Goal: Information Seeking & Learning: Learn about a topic

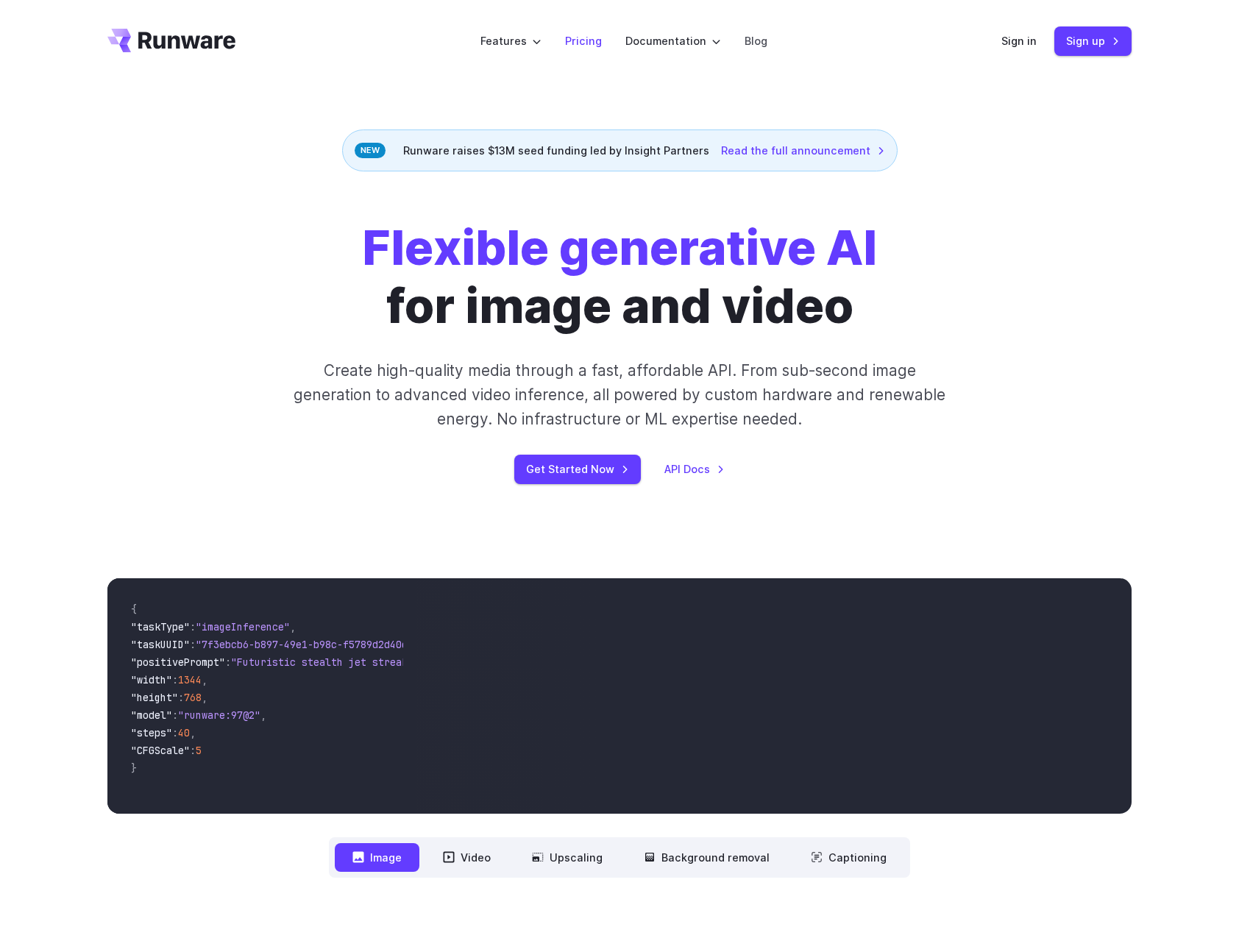
click at [601, 41] on link "Pricing" at bounding box center [583, 40] width 37 height 17
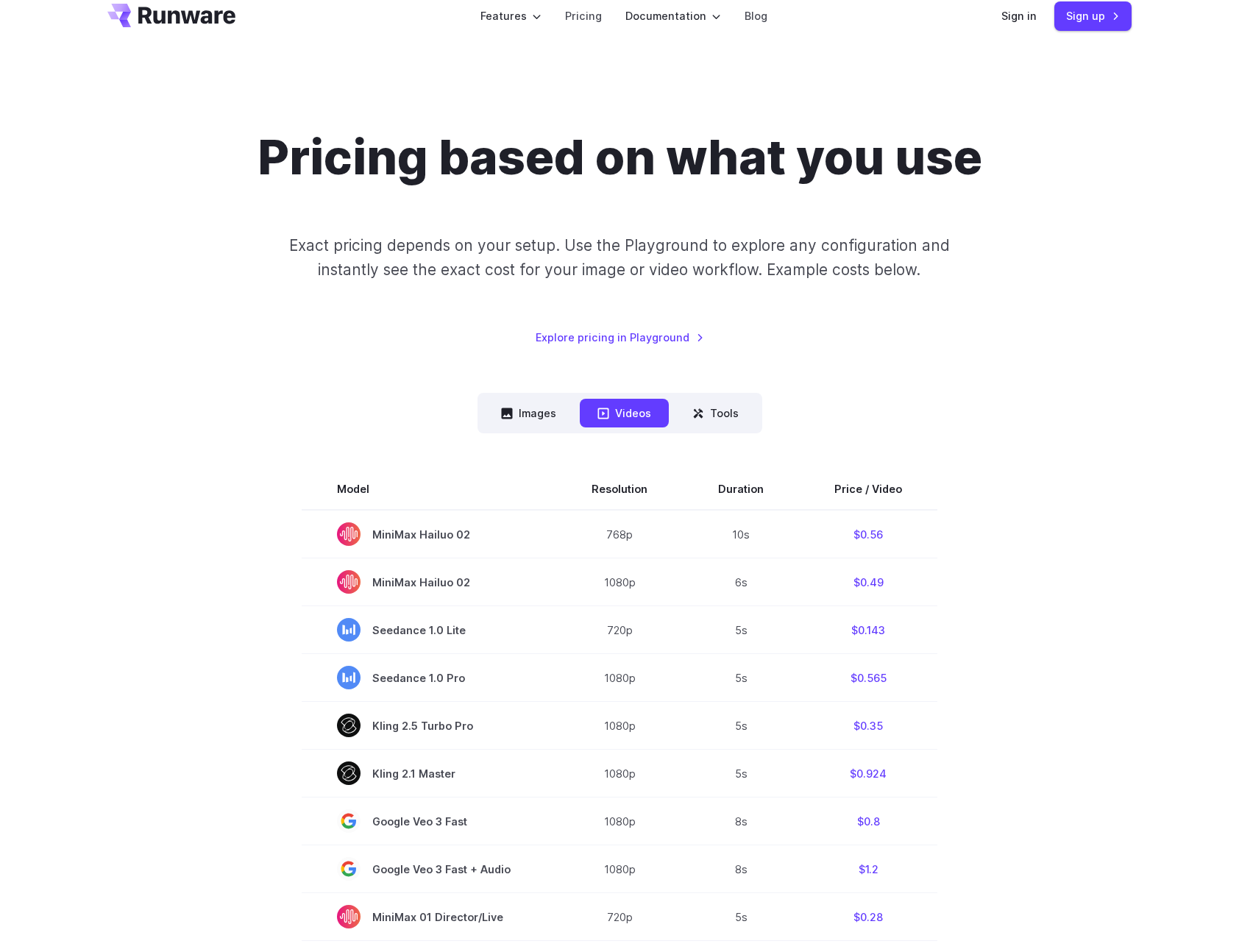
scroll to position [23, 0]
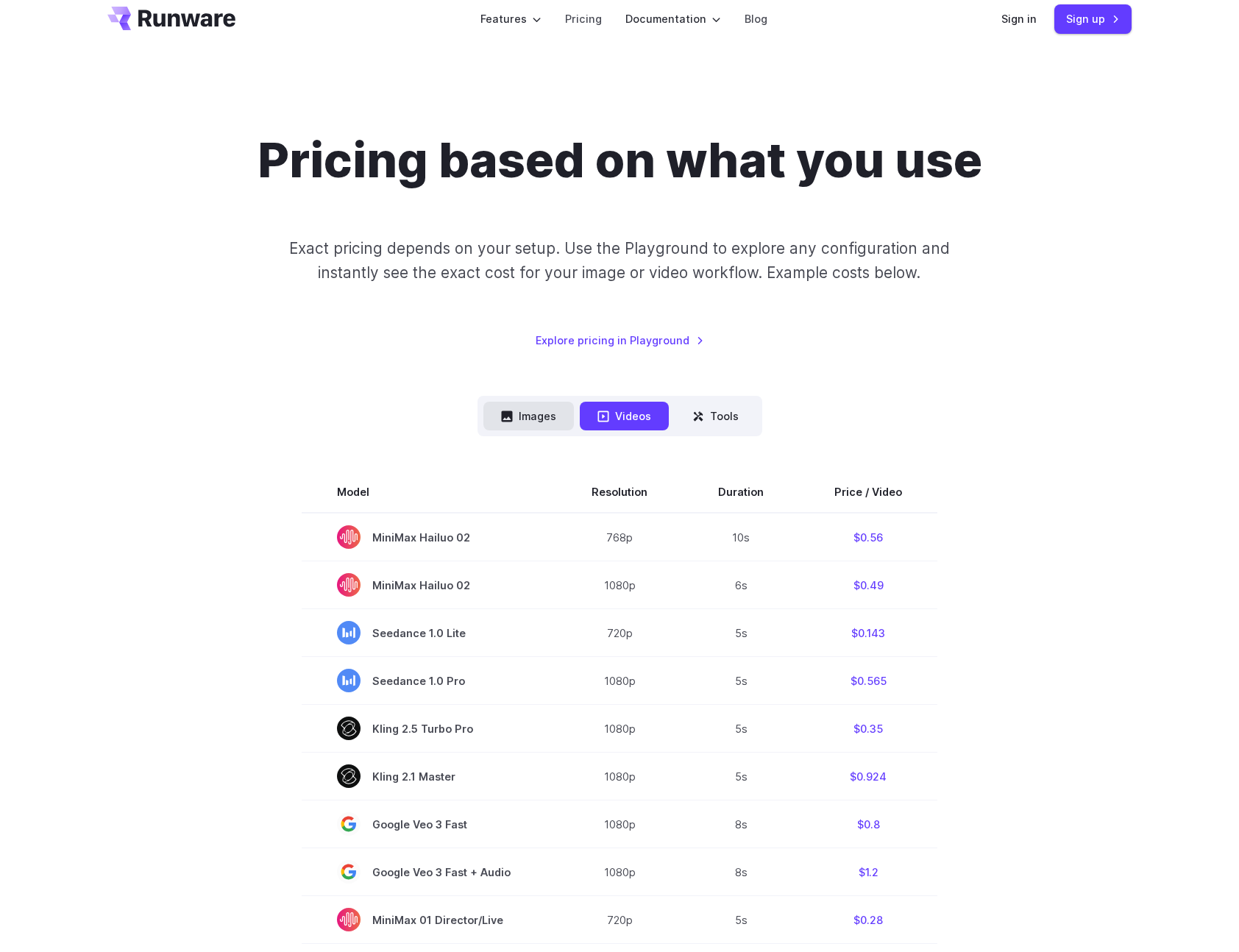
click at [520, 426] on button "Images" at bounding box center [528, 416] width 90 height 28
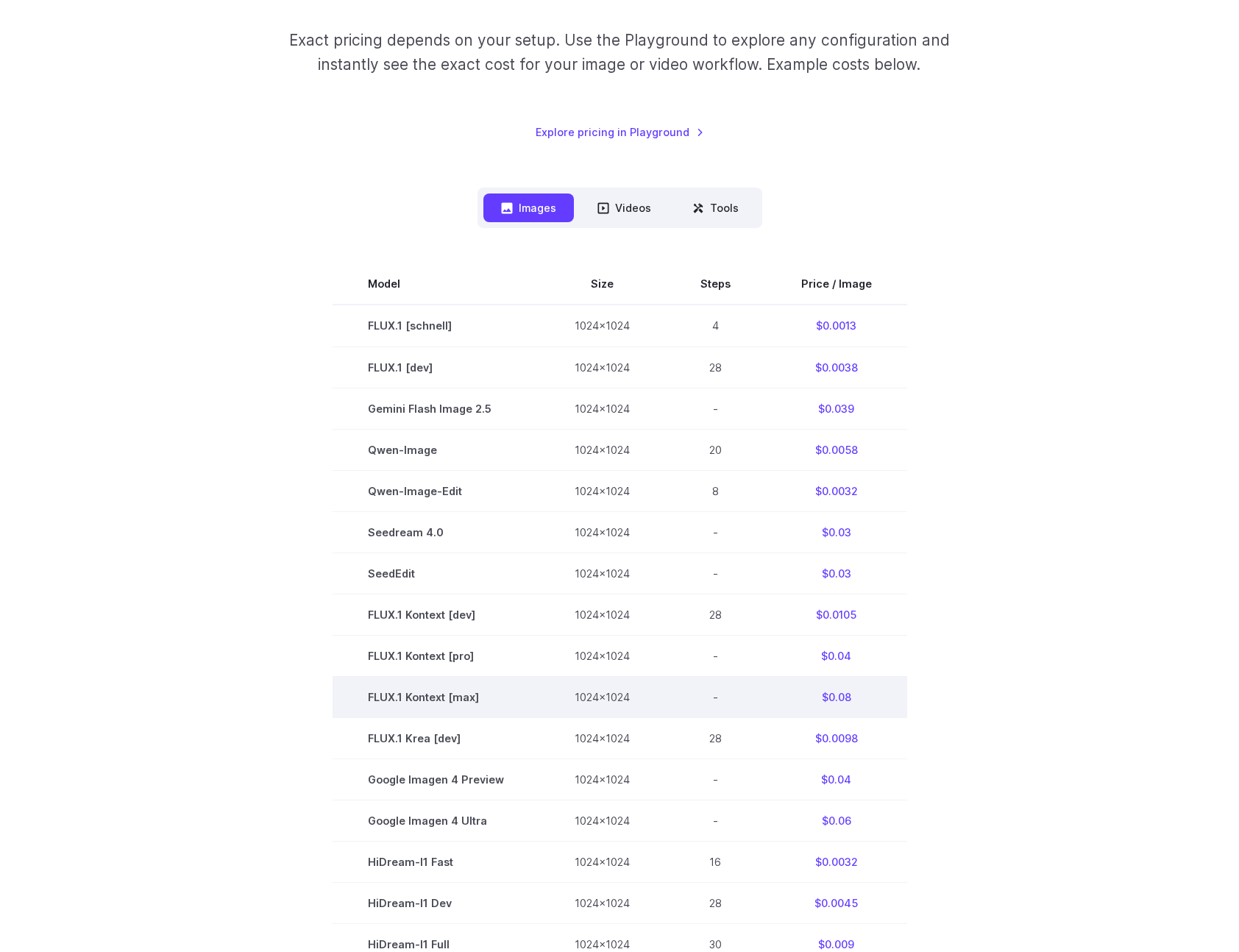
scroll to position [297, 0]
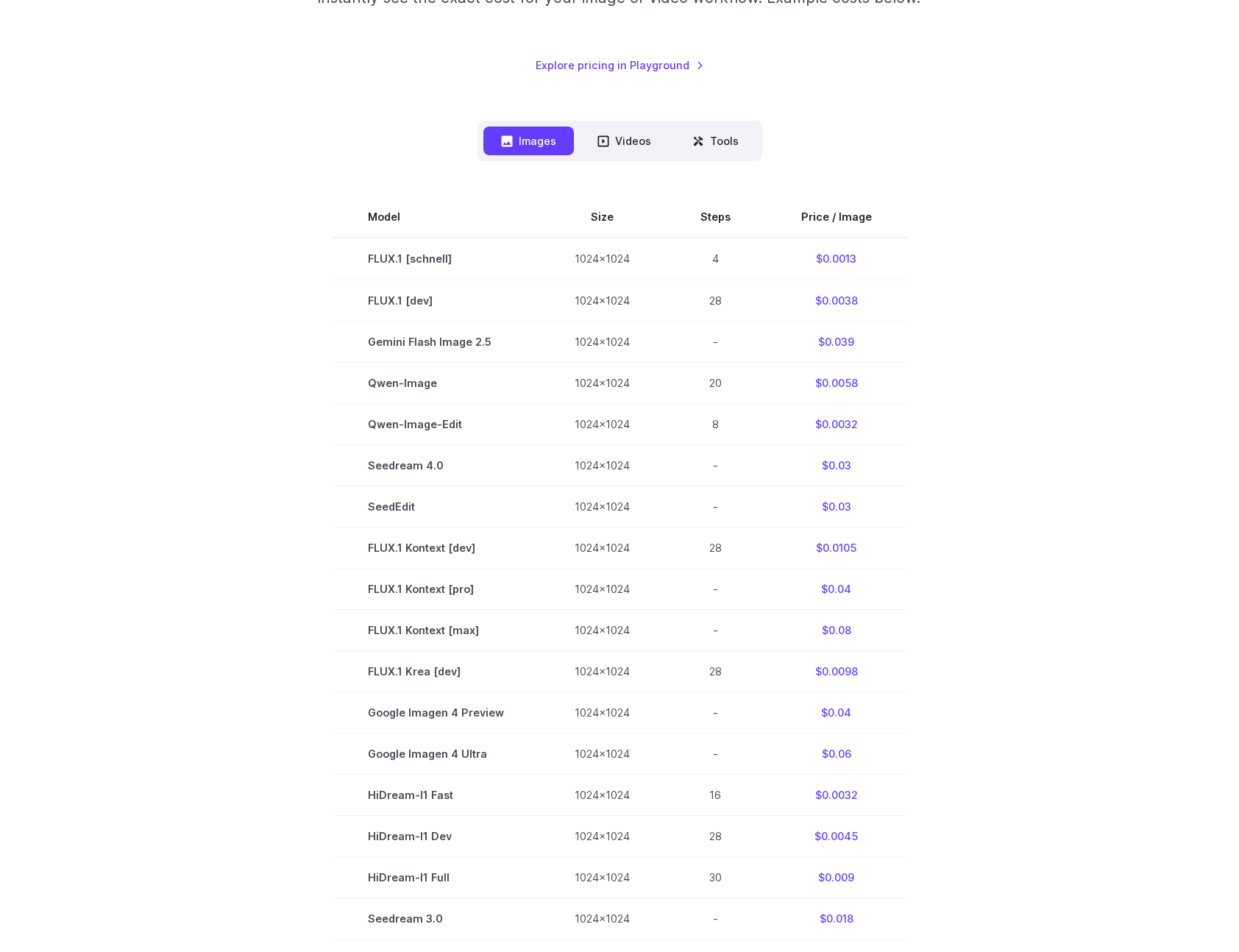
click at [624, 156] on nav "Images Videos Tools ****** ****** *****" at bounding box center [620, 140] width 284 height 40
click at [654, 143] on button "Videos" at bounding box center [623, 140] width 89 height 28
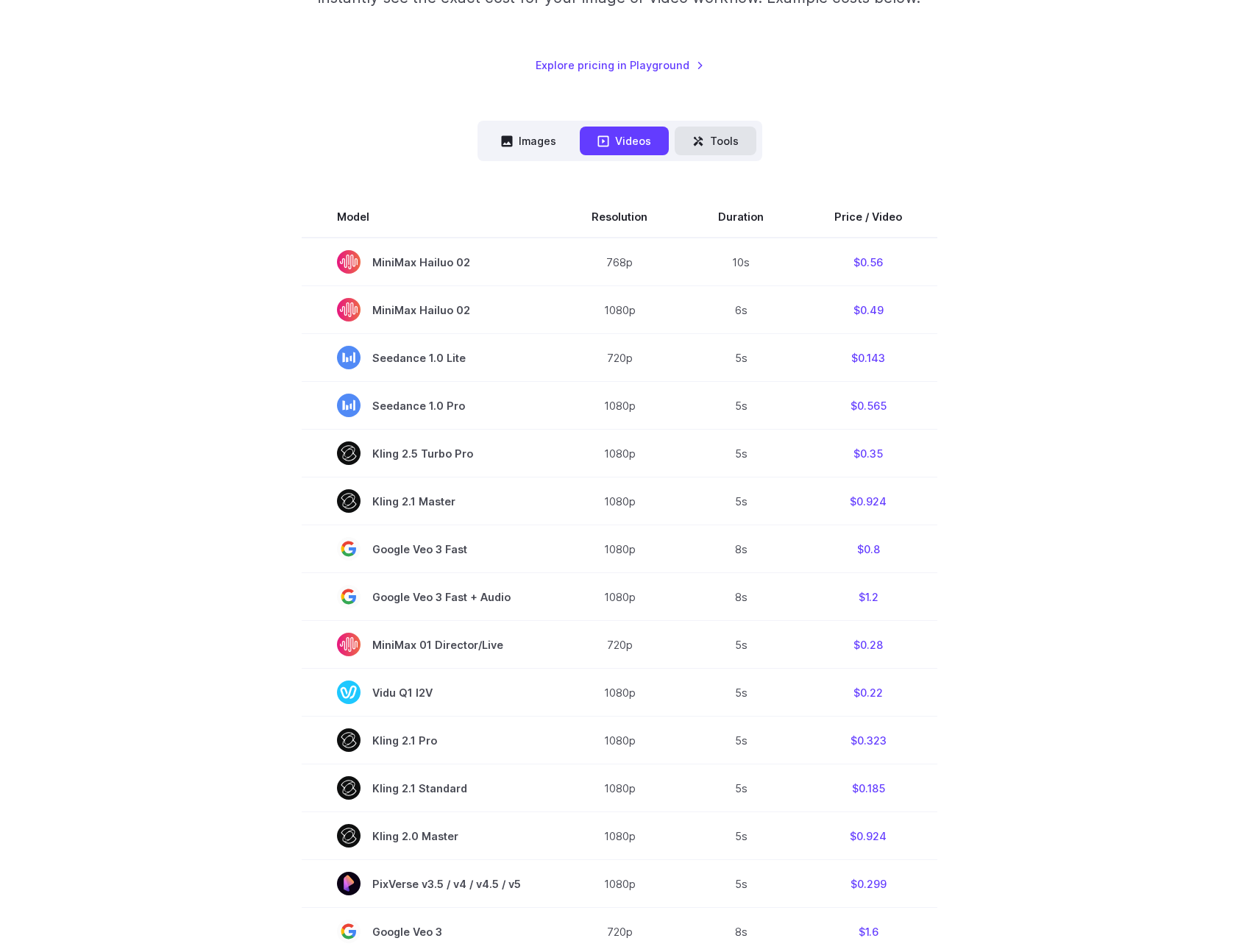
click at [711, 147] on button "Tools" at bounding box center [715, 140] width 81 height 28
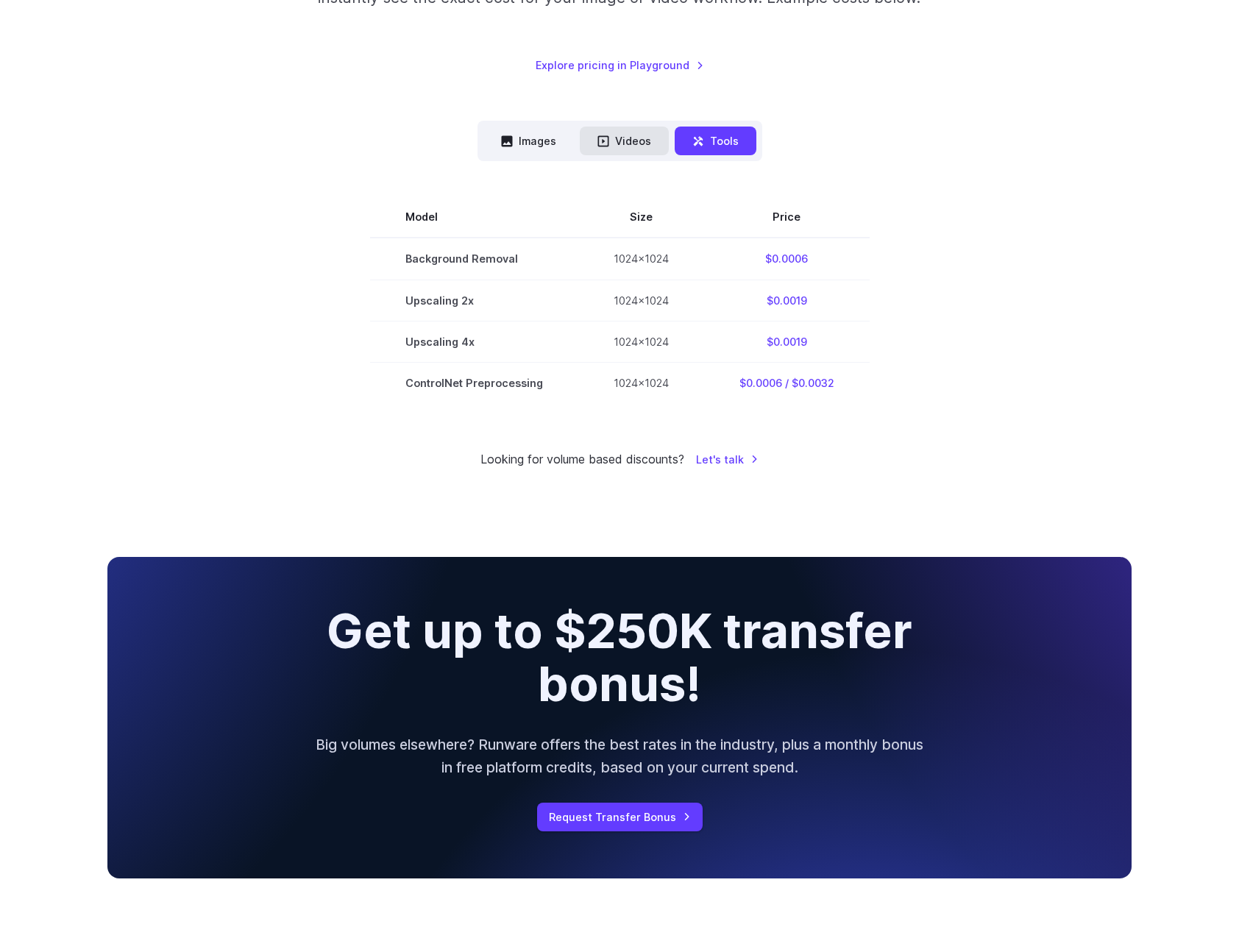
click at [639, 139] on button "Videos" at bounding box center [623, 140] width 89 height 28
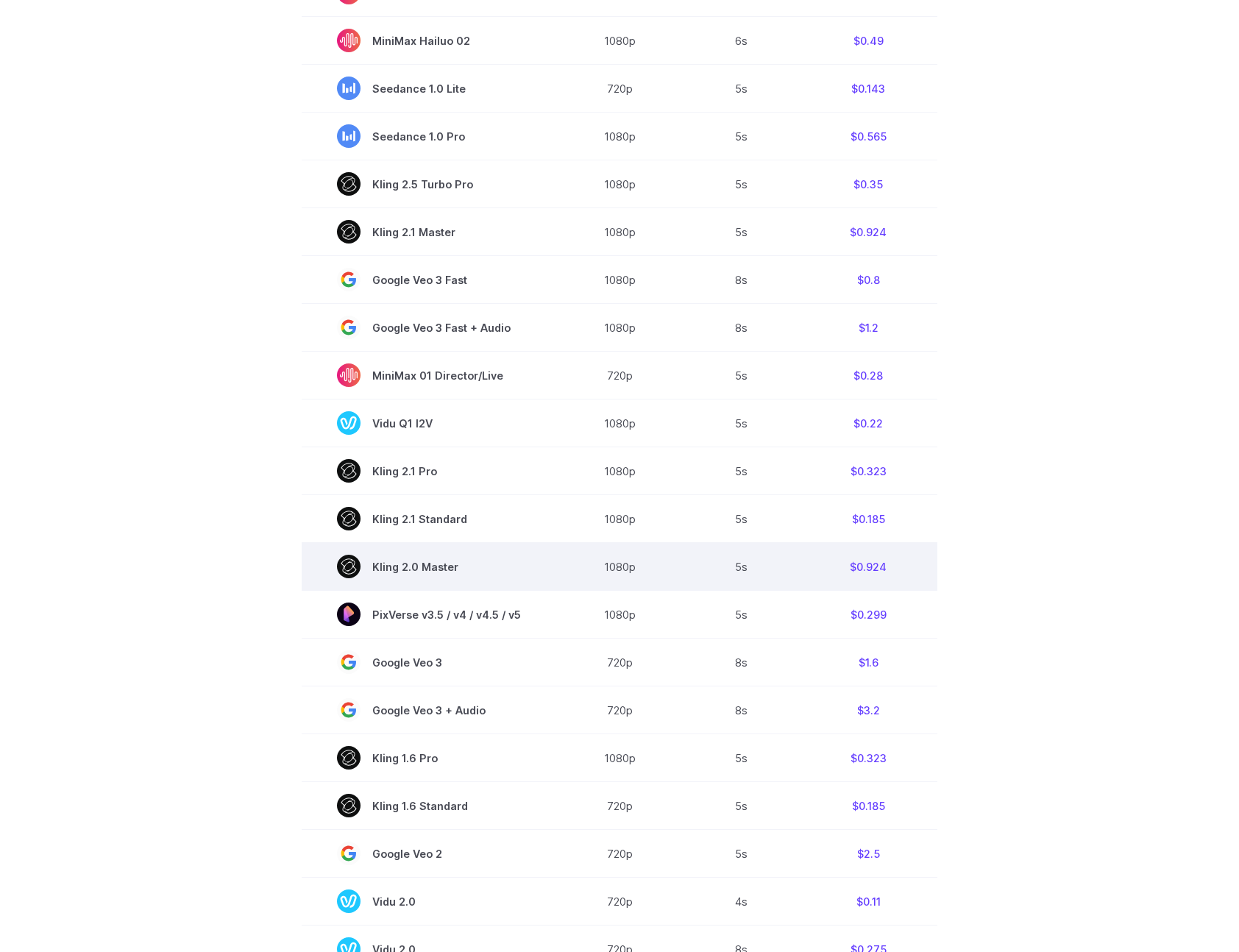
scroll to position [399, 0]
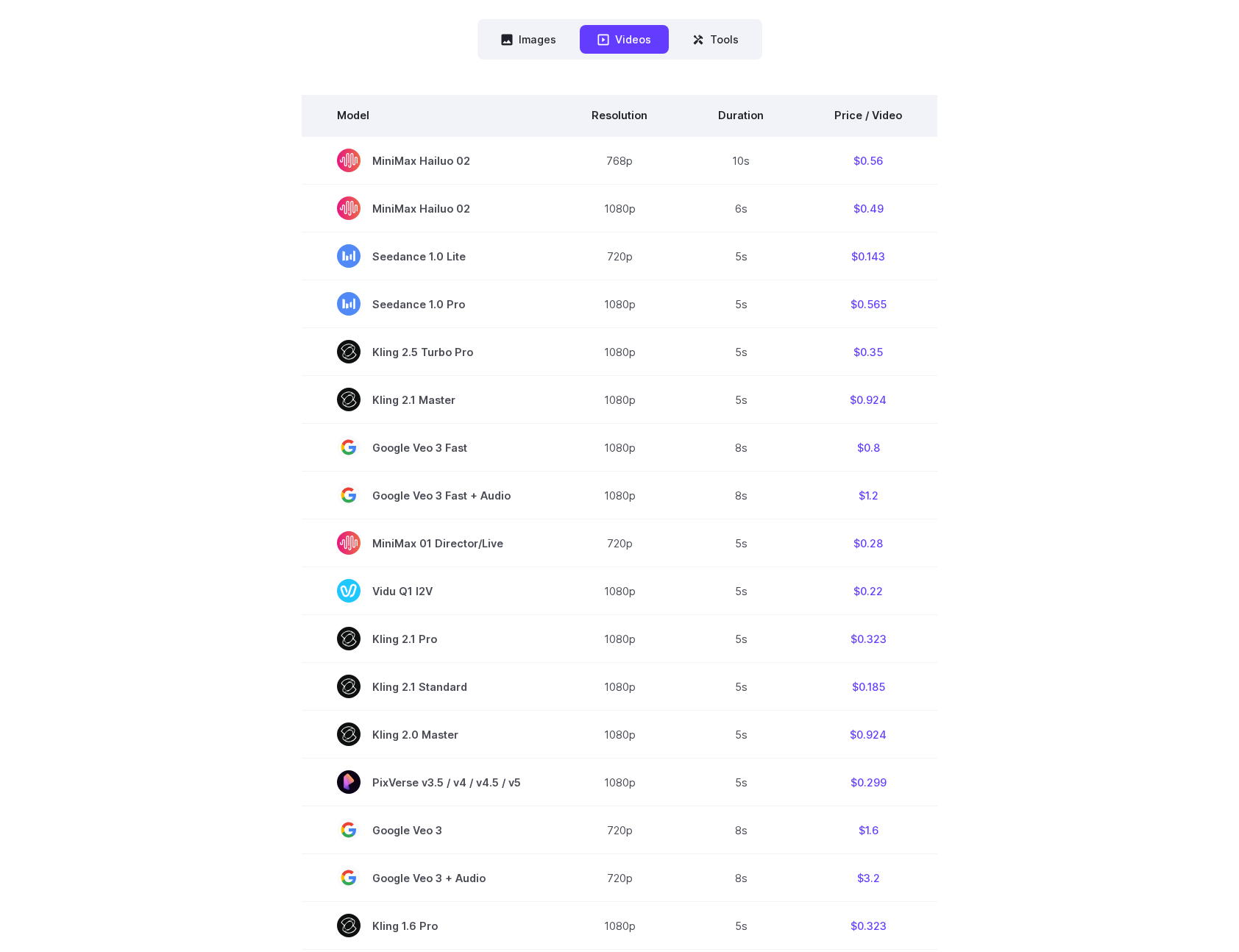
click at [875, 117] on th "Price / Video" at bounding box center [867, 116] width 138 height 41
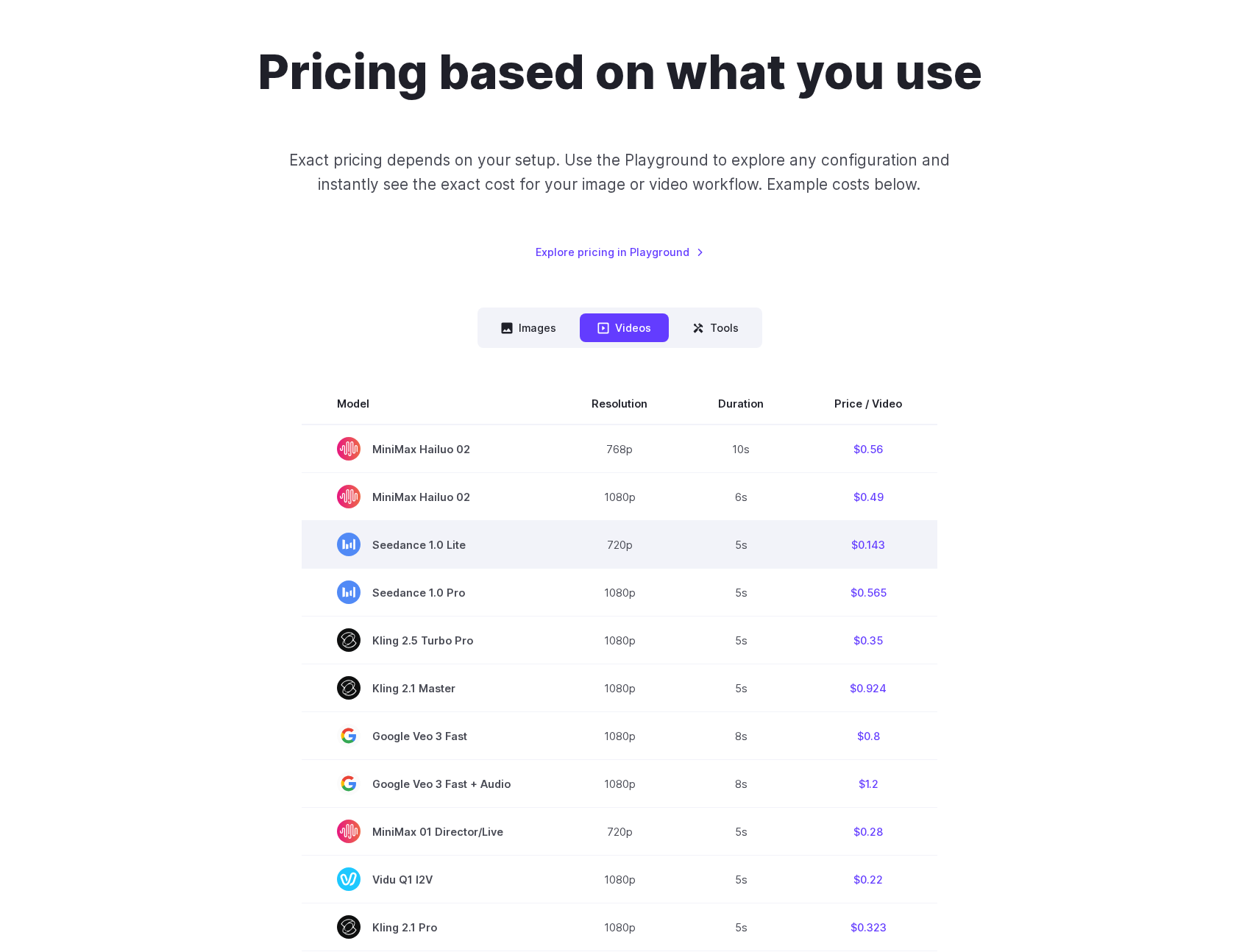
scroll to position [0, 0]
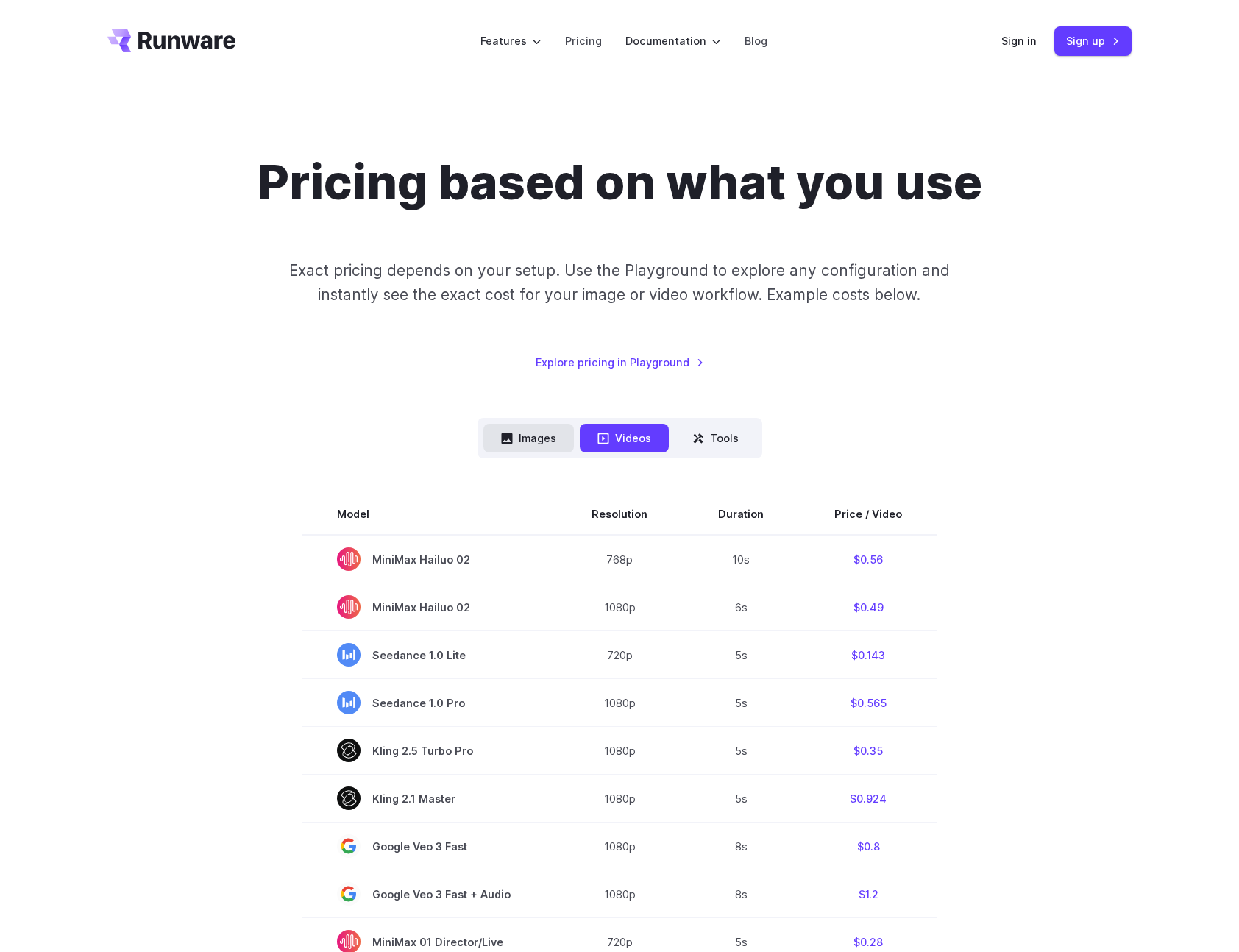
click at [553, 441] on button "Images" at bounding box center [528, 437] width 90 height 28
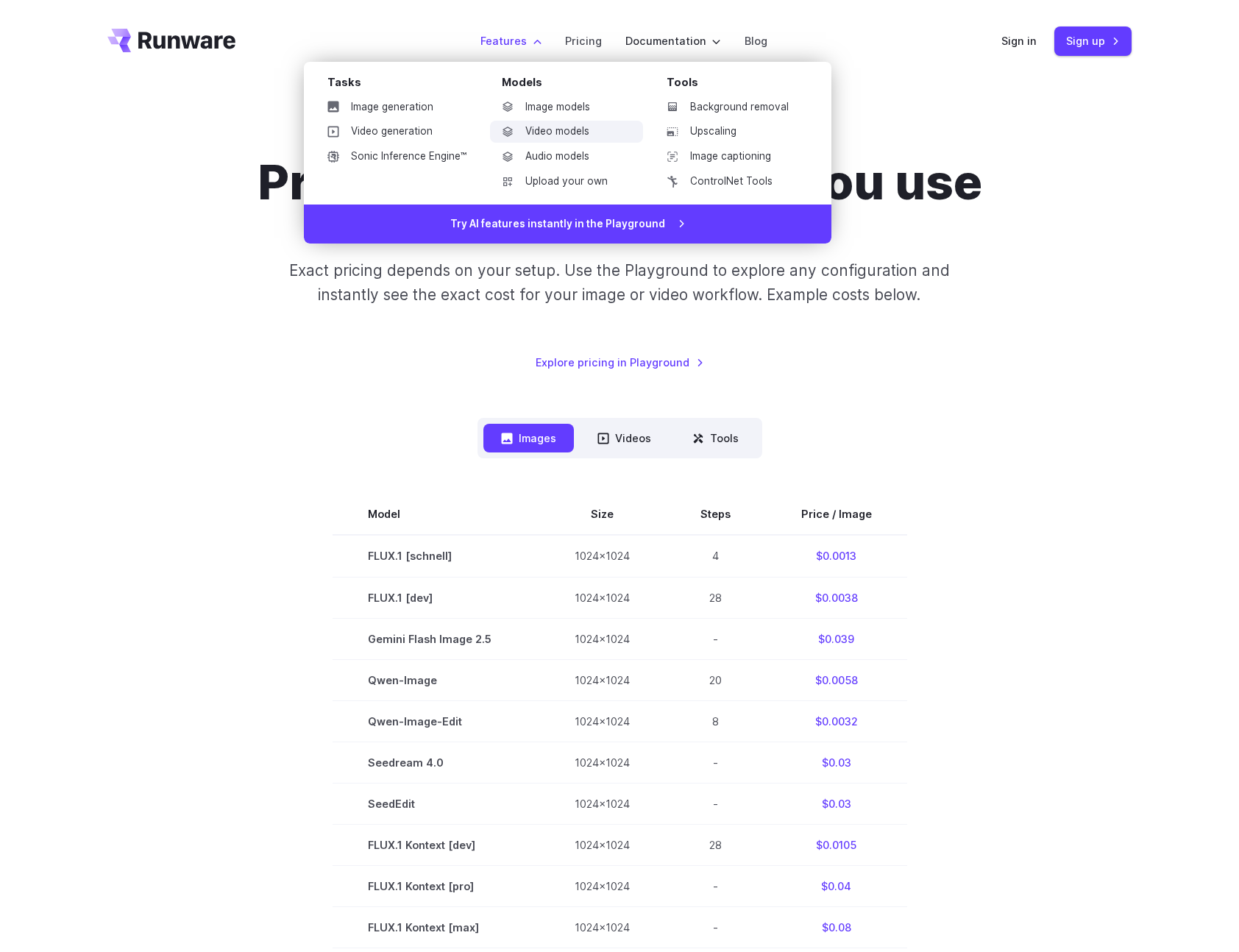
click at [570, 131] on link "Video models" at bounding box center [567, 131] width 153 height 23
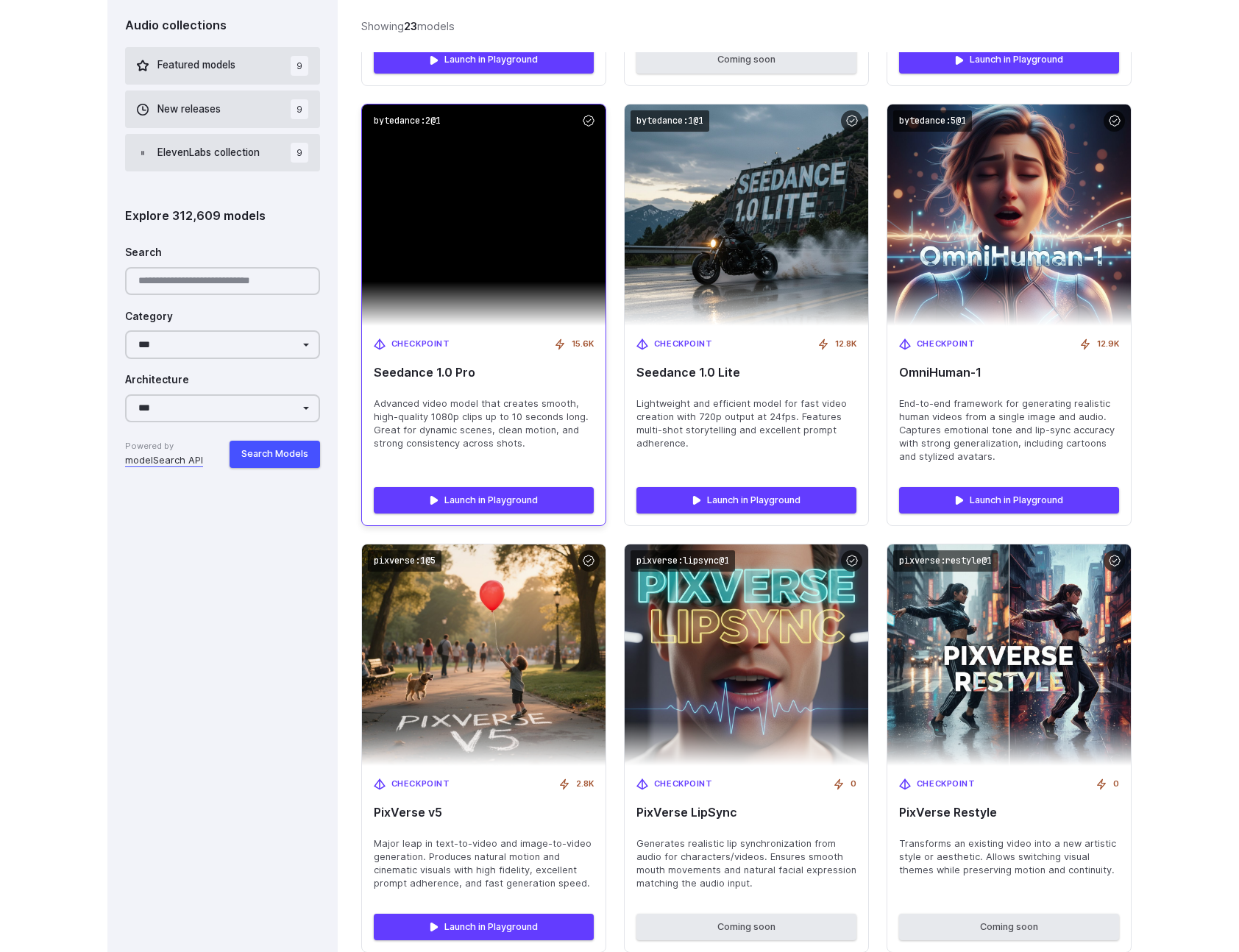
scroll to position [713, 0]
